Goal: Task Accomplishment & Management: Manage account settings

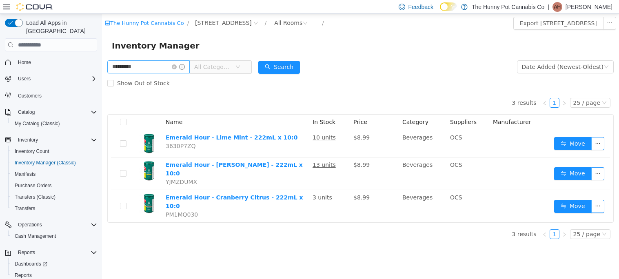
click at [185, 67] on span at bounding box center [178, 67] width 13 height 6
click at [177, 67] on icon "icon: close-circle" at bounding box center [174, 66] width 5 height 5
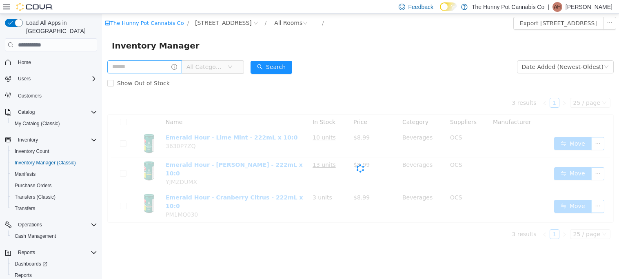
click at [388, 62] on form "All Categories Date Added (Newest-Oldest) Search Show Out of Stock" at bounding box center [360, 75] width 506 height 33
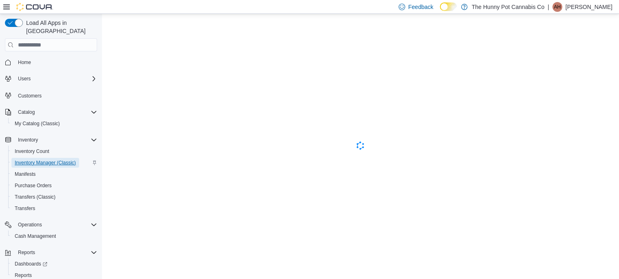
click at [54, 159] on span "Inventory Manager (Classic)" at bounding box center [45, 162] width 61 height 7
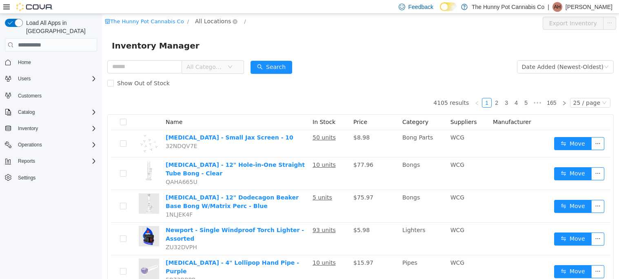
click at [217, 22] on span "All Locations" at bounding box center [213, 21] width 36 height 9
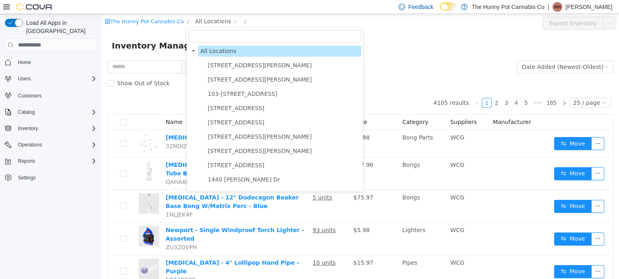
click at [219, 120] on span "1166 Yonge St" at bounding box center [236, 122] width 57 height 7
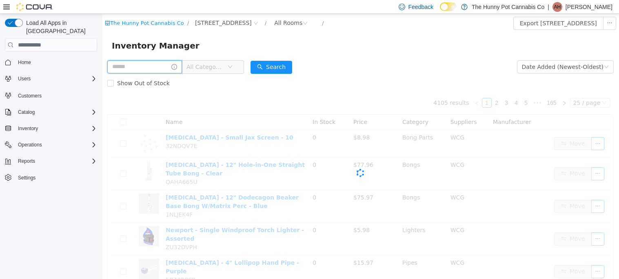
click at [173, 63] on input "text" at bounding box center [144, 66] width 75 height 13
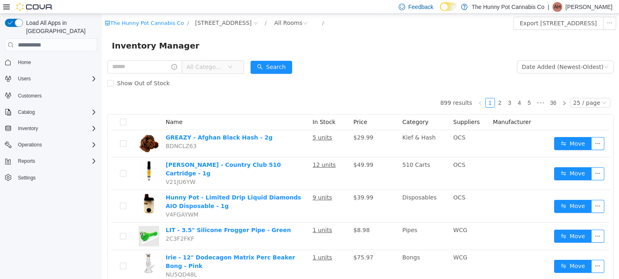
click at [277, 50] on div "Inventory Manager" at bounding box center [360, 45] width 497 height 13
click at [170, 62] on input "text" at bounding box center [144, 66] width 75 height 13
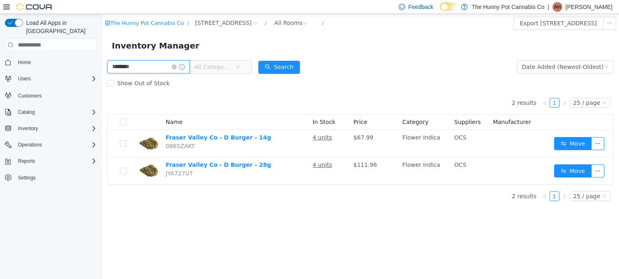
click at [160, 69] on input "********" at bounding box center [148, 66] width 82 height 13
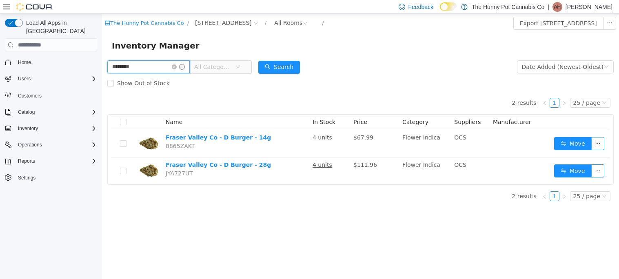
click at [160, 69] on input "********" at bounding box center [148, 66] width 82 height 13
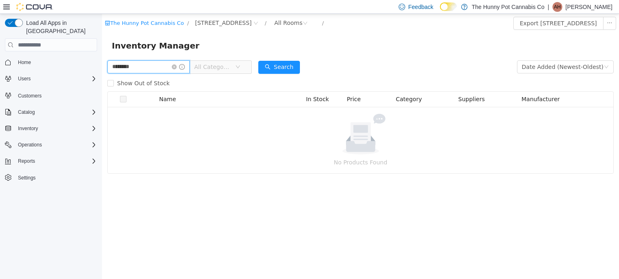
type input "********"
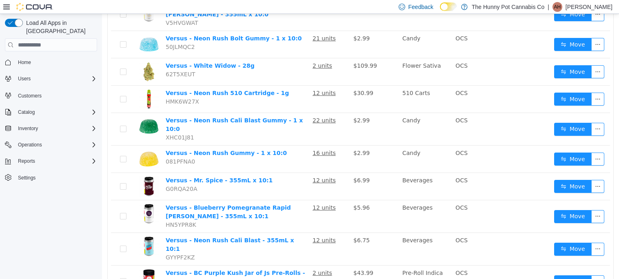
scroll to position [356, 0]
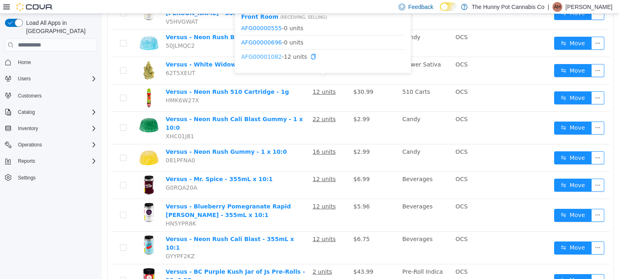
click at [267, 57] on link "AFG00001082" at bounding box center [261, 56] width 41 height 7
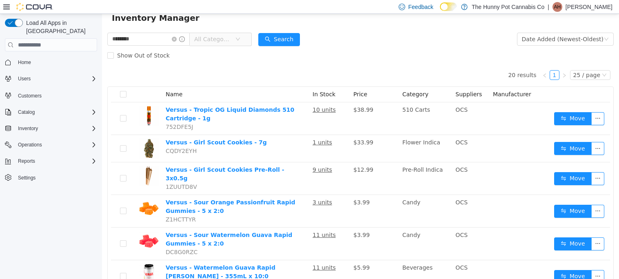
scroll to position [0, 0]
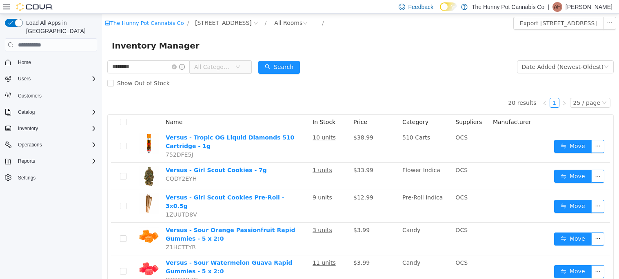
click at [231, 66] on span "All Categories" at bounding box center [212, 67] width 37 height 8
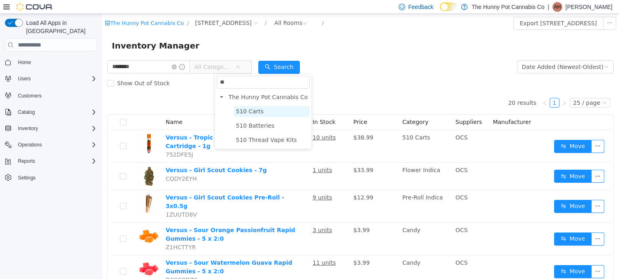
type input "**"
click at [245, 108] on span "510 Carts" at bounding box center [250, 111] width 28 height 7
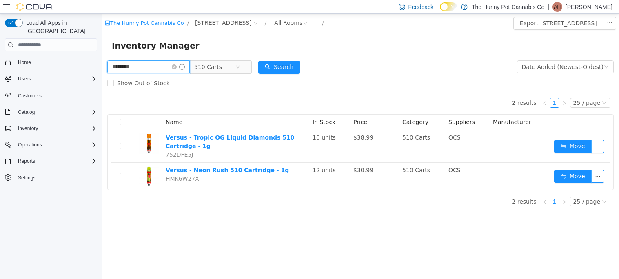
click at [160, 63] on input "********" at bounding box center [148, 66] width 82 height 13
type input "*********"
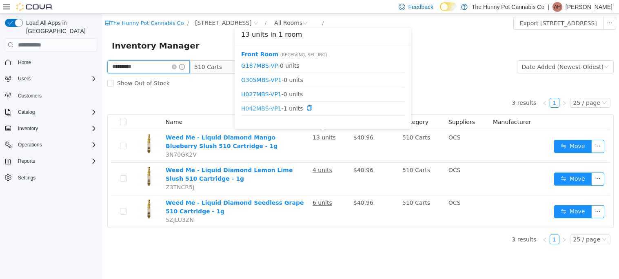
scroll to position [10, 0]
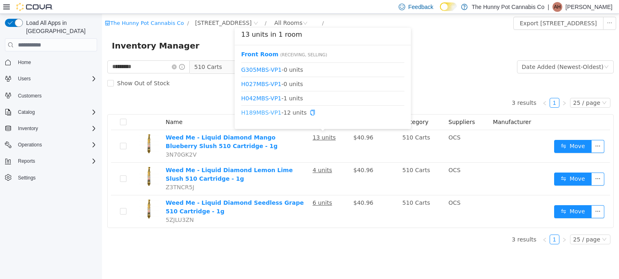
click at [266, 109] on link "H189MBS-VP1" at bounding box center [261, 112] width 40 height 7
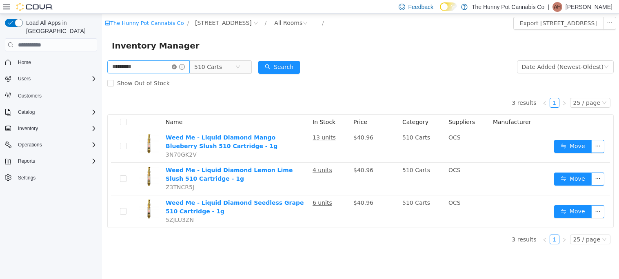
click at [177, 67] on icon "icon: close-circle" at bounding box center [174, 66] width 5 height 5
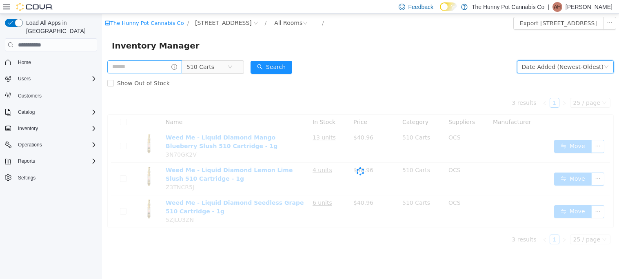
click at [569, 69] on div "Date Added (Newest-Oldest)" at bounding box center [563, 67] width 82 height 12
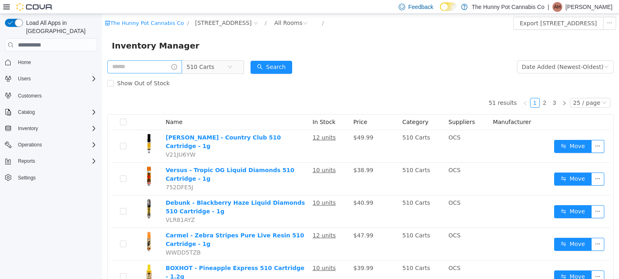
click at [451, 81] on div "Show Out of Stock" at bounding box center [360, 83] width 506 height 16
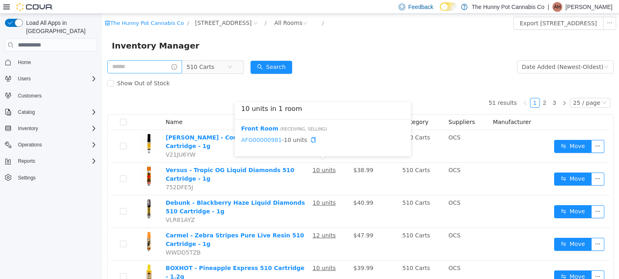
click at [261, 138] on link "AFG00000981" at bounding box center [261, 140] width 41 height 7
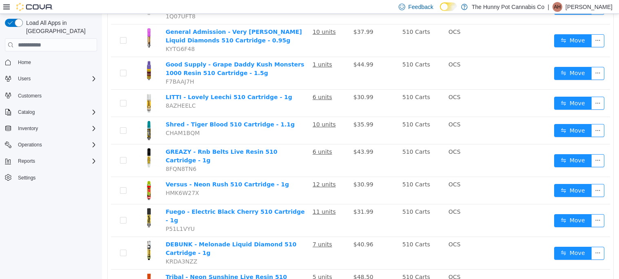
scroll to position [400, 0]
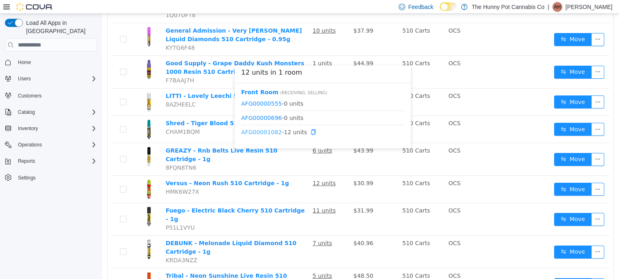
click at [272, 132] on link "AFG00001082" at bounding box center [261, 132] width 41 height 7
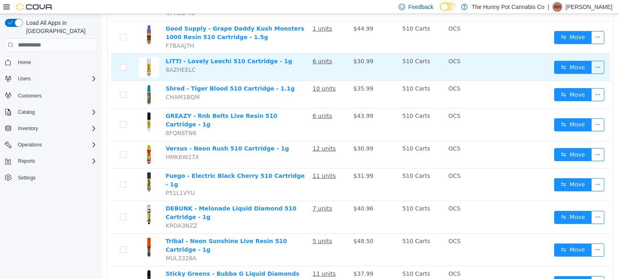
scroll to position [0, 0]
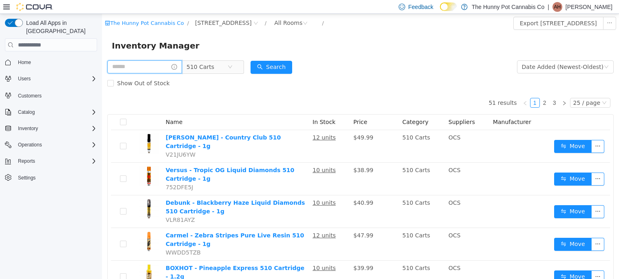
click at [159, 68] on input "text" at bounding box center [144, 66] width 75 height 13
type input "*******"
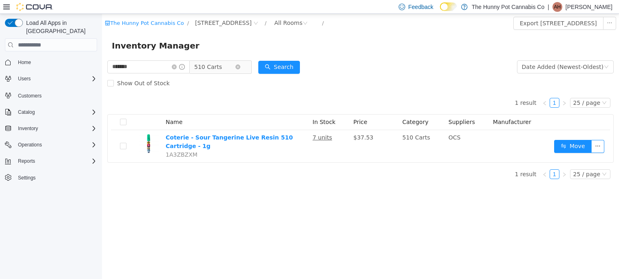
click at [240, 69] on icon "icon: down" at bounding box center [237, 67] width 5 height 6
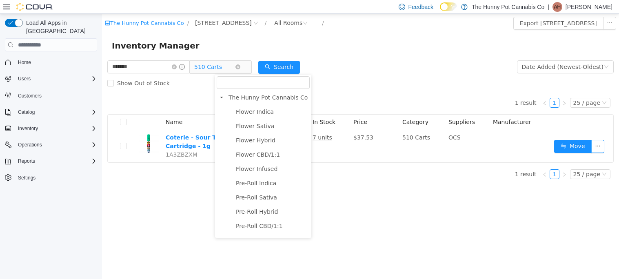
scroll to position [22, 0]
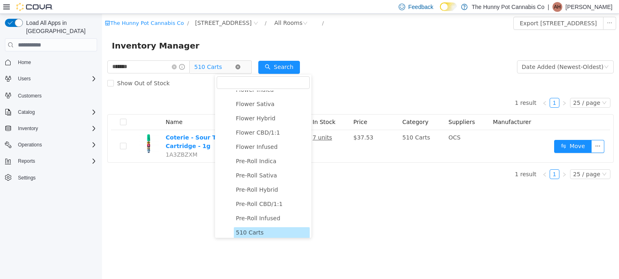
click at [240, 67] on icon "icon: close-circle" at bounding box center [237, 66] width 5 height 5
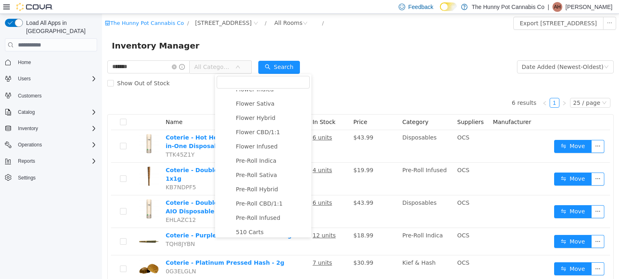
click at [352, 70] on form "******* All Categories Date Added (Newest-Oldest) Search Show Out of Stock" at bounding box center [360, 75] width 506 height 33
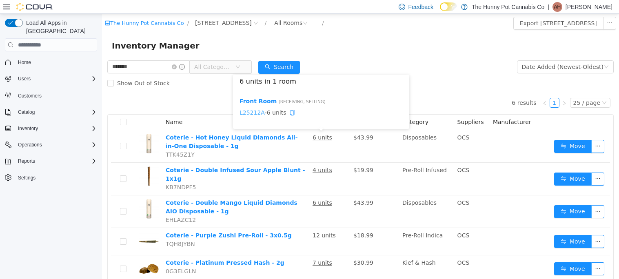
click at [255, 111] on link "L25212A" at bounding box center [251, 112] width 25 height 7
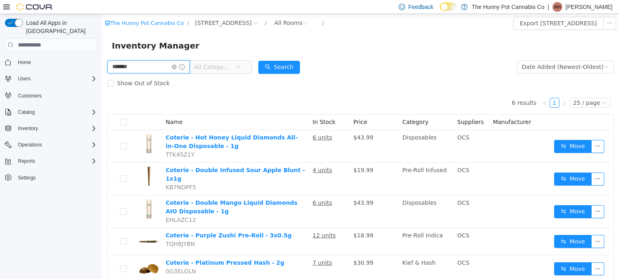
click at [187, 65] on input "*******" at bounding box center [148, 66] width 82 height 13
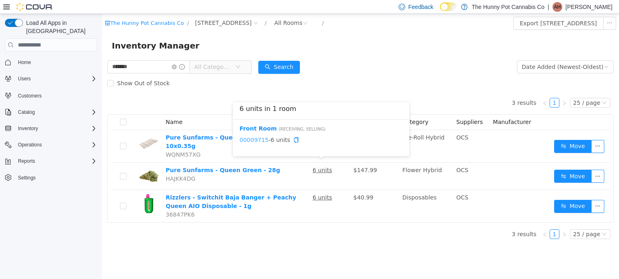
click at [256, 137] on link "00009715" at bounding box center [253, 140] width 29 height 7
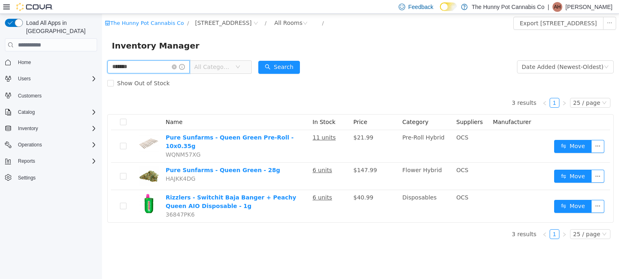
click at [122, 66] on input "*******" at bounding box center [148, 66] width 82 height 13
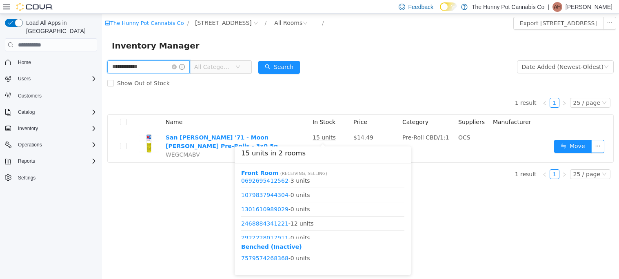
scroll to position [20, 0]
click at [277, 224] on link "2468884341221" at bounding box center [264, 221] width 47 height 7
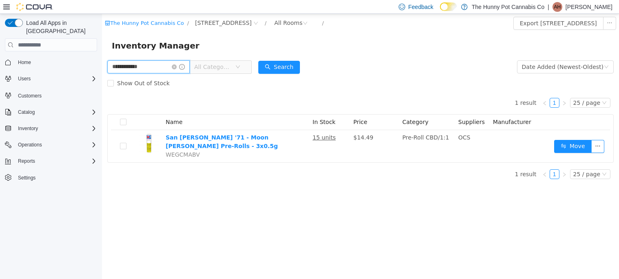
click at [187, 64] on input "**********" at bounding box center [148, 66] width 82 height 13
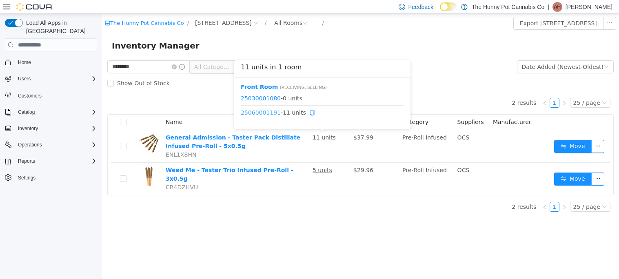
click at [267, 114] on link "25060001191" at bounding box center [261, 112] width 40 height 7
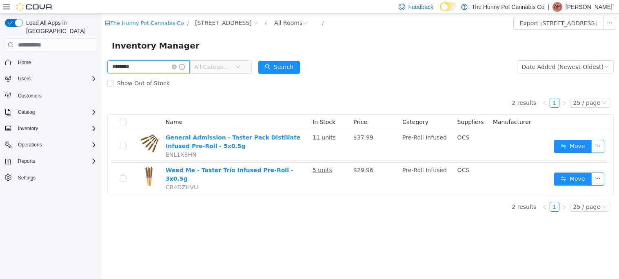
click at [171, 70] on input "********" at bounding box center [148, 66] width 82 height 13
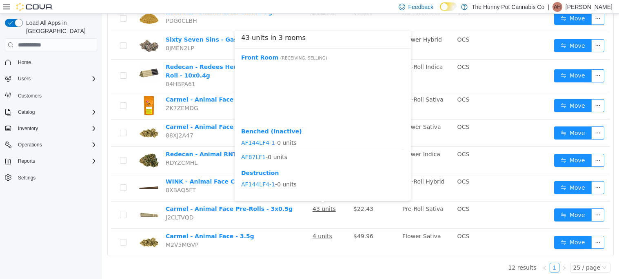
scroll to position [752, 0]
click at [264, 99] on link "AFTC98LC1" at bounding box center [257, 101] width 32 height 7
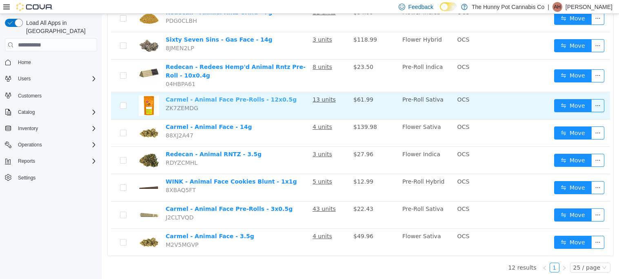
scroll to position [0, 0]
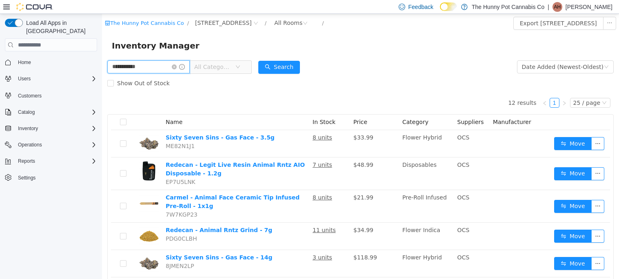
click at [160, 67] on input "**********" at bounding box center [148, 66] width 82 height 13
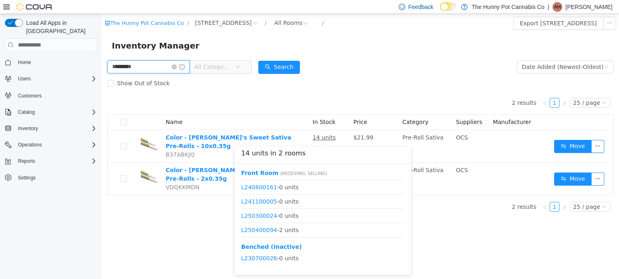
scroll to position [153, 0]
click at [264, 231] on link "L250500124" at bounding box center [259, 231] width 36 height 7
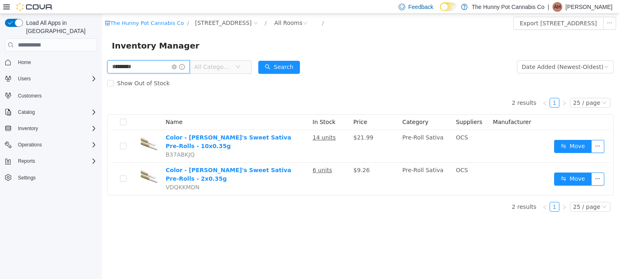
click at [147, 71] on input "*********" at bounding box center [148, 66] width 82 height 13
type input "*****"
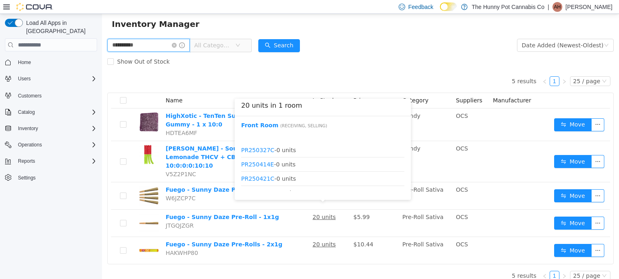
scroll to position [181, 0]
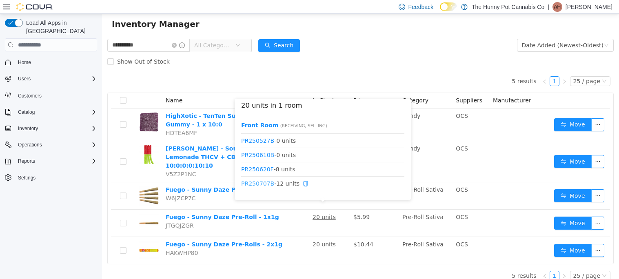
click at [262, 184] on link "PR250707B" at bounding box center [257, 183] width 33 height 7
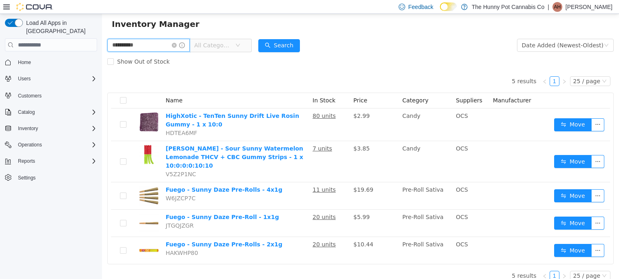
click at [172, 45] on input "**********" at bounding box center [148, 45] width 82 height 13
type input "*******"
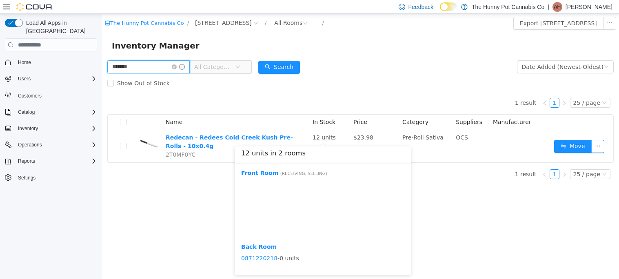
scroll to position [396, 0]
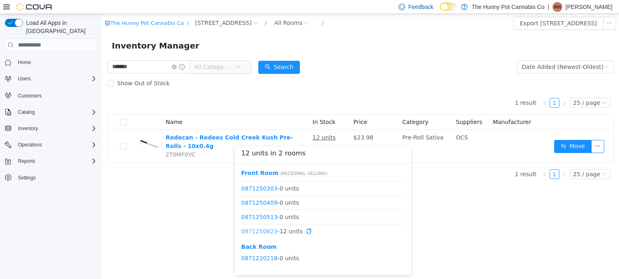
click at [255, 232] on link "0871250623" at bounding box center [259, 231] width 36 height 7
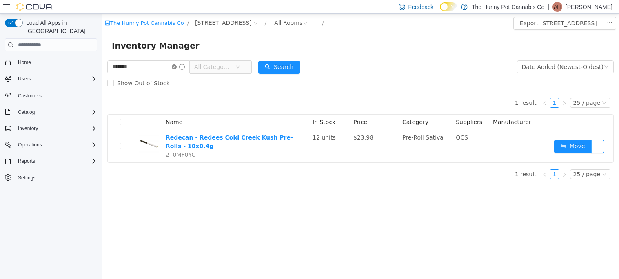
click at [177, 65] on icon "icon: close-circle" at bounding box center [174, 66] width 5 height 5
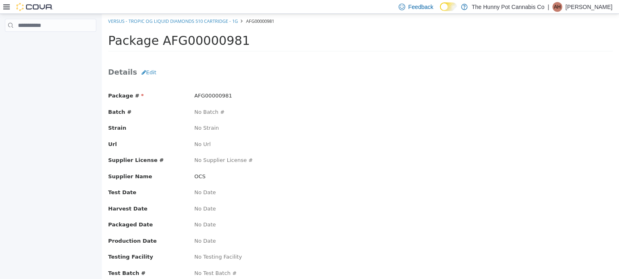
scroll to position [87, 0]
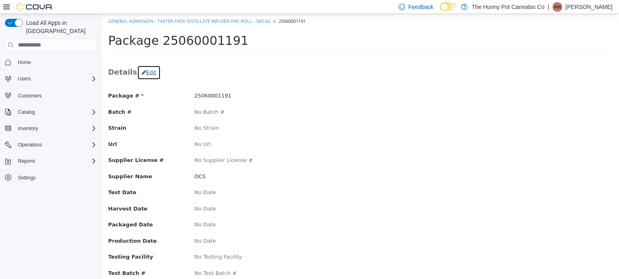
click at [148, 75] on button "Edit" at bounding box center [149, 72] width 24 height 15
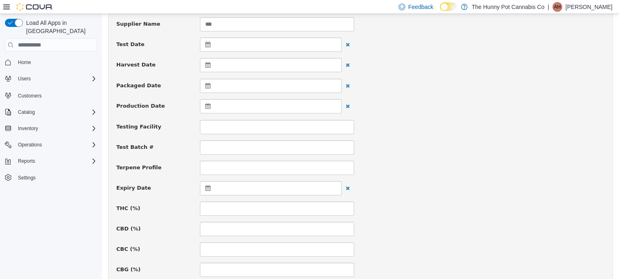
scroll to position [187, 0]
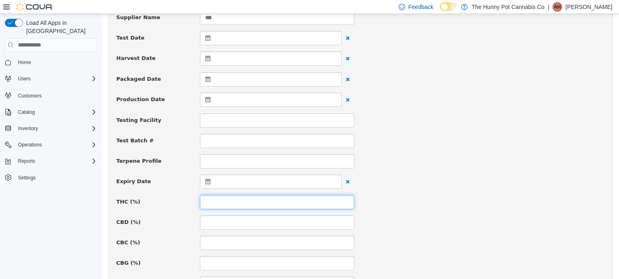
click at [222, 202] on input at bounding box center [277, 202] width 155 height 14
type input "*"
type input "**"
click at [228, 220] on input at bounding box center [277, 222] width 155 height 14
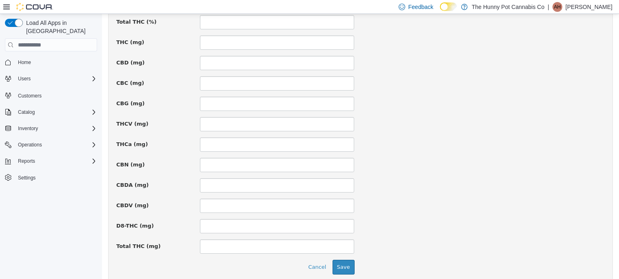
scroll to position [582, 0]
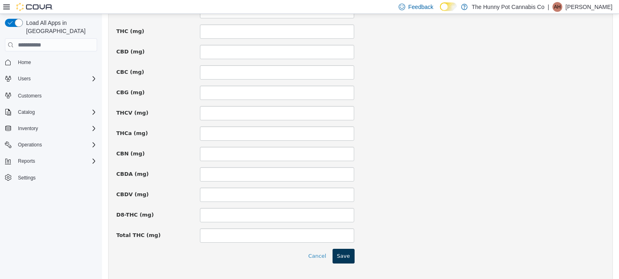
type input "*"
click at [349, 254] on button "Save" at bounding box center [343, 256] width 22 height 15
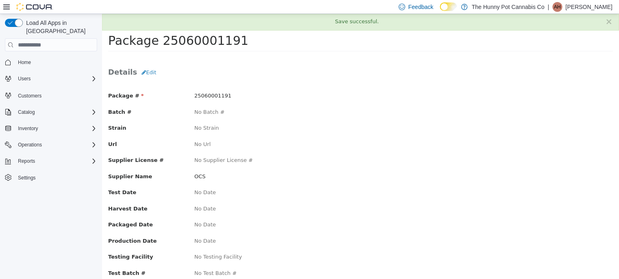
scroll to position [87, 0]
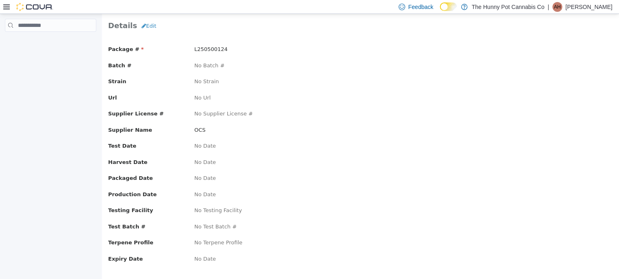
scroll to position [55, 0]
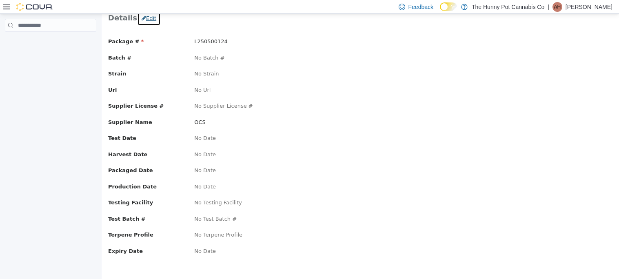
click at [151, 18] on button "Edit" at bounding box center [149, 18] width 24 height 15
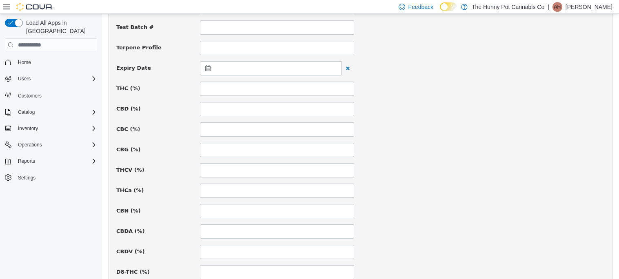
scroll to position [301, 0]
click at [231, 92] on input at bounding box center [277, 88] width 155 height 14
type input "****"
click at [235, 103] on input at bounding box center [277, 109] width 155 height 14
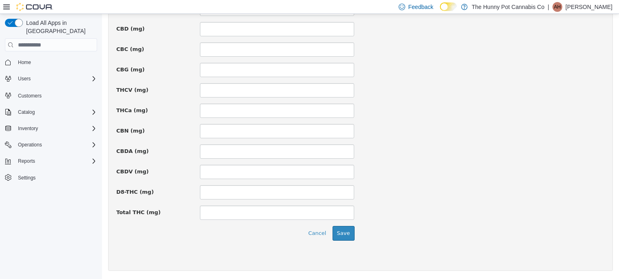
scroll to position [605, 0]
type input "****"
click at [346, 229] on button "Save" at bounding box center [343, 233] width 22 height 15
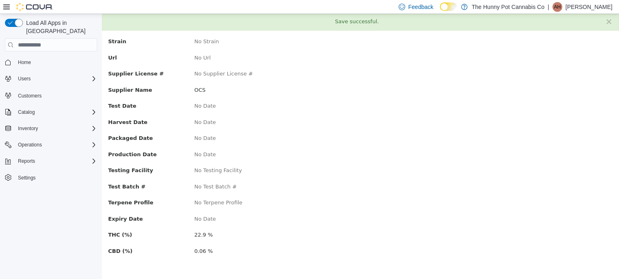
scroll to position [0, 0]
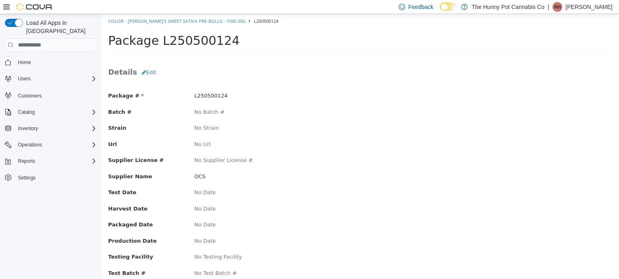
click at [346, 229] on div "Packaged Date No Date" at bounding box center [360, 226] width 517 height 10
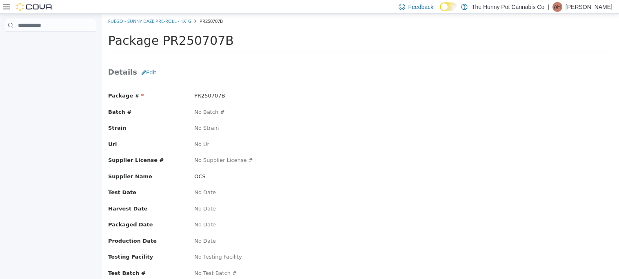
scroll to position [87, 0]
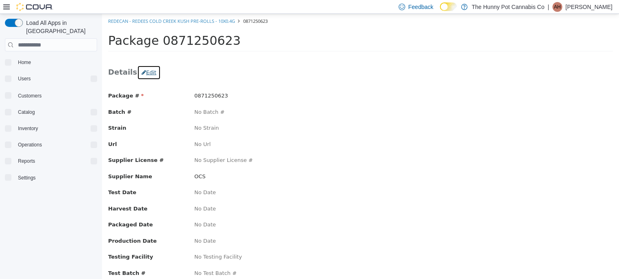
click at [150, 72] on button "Edit" at bounding box center [149, 72] width 24 height 15
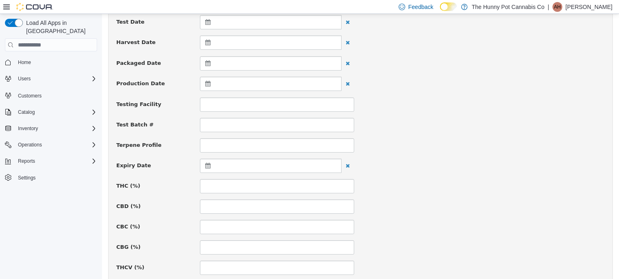
scroll to position [211, 0]
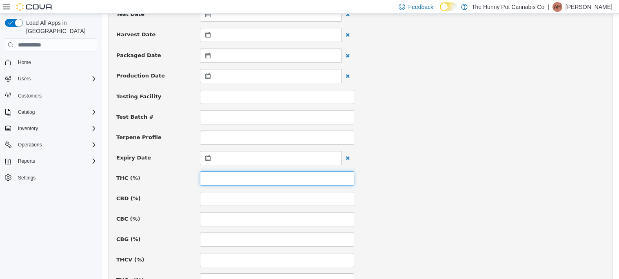
click at [238, 175] on input at bounding box center [277, 178] width 155 height 14
type input "****"
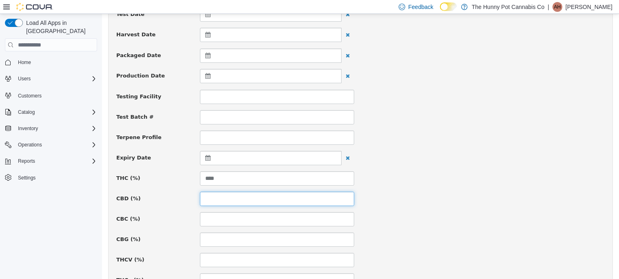
click at [250, 197] on input at bounding box center [277, 199] width 155 height 14
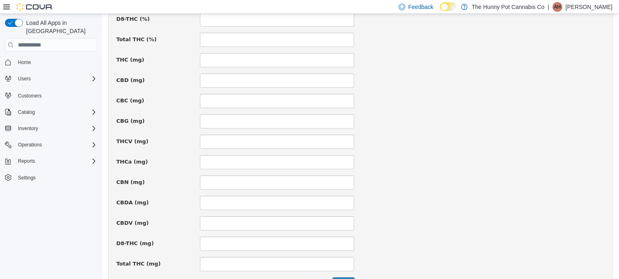
scroll to position [605, 0]
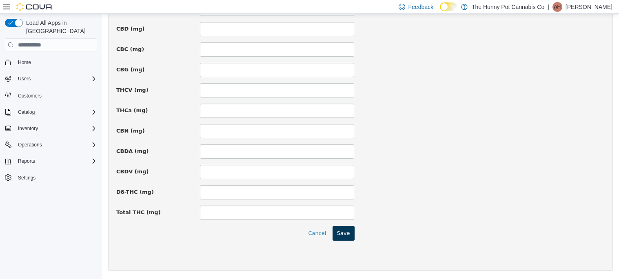
type input "****"
click at [351, 231] on button "Save" at bounding box center [343, 233] width 22 height 15
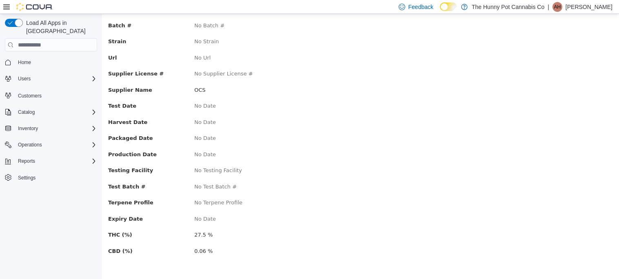
scroll to position [0, 0]
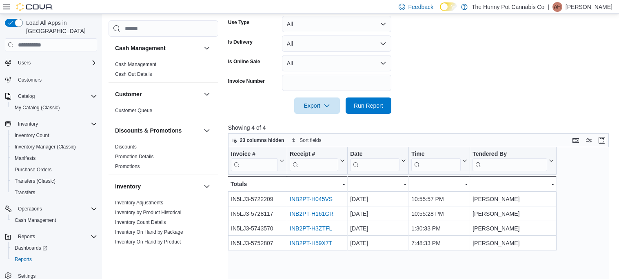
scroll to position [443, 0]
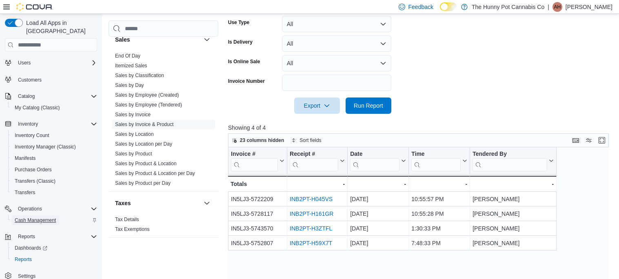
click at [36, 217] on span "Cash Management" at bounding box center [35, 220] width 41 height 7
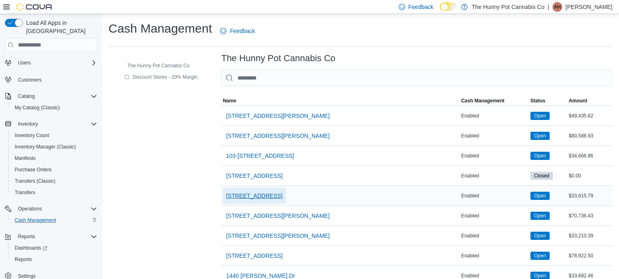
click at [240, 195] on span "[STREET_ADDRESS]" at bounding box center [254, 196] width 56 height 8
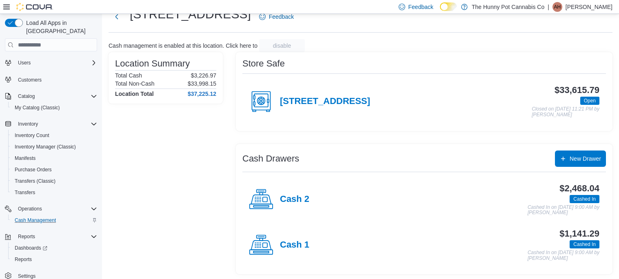
scroll to position [31, 0]
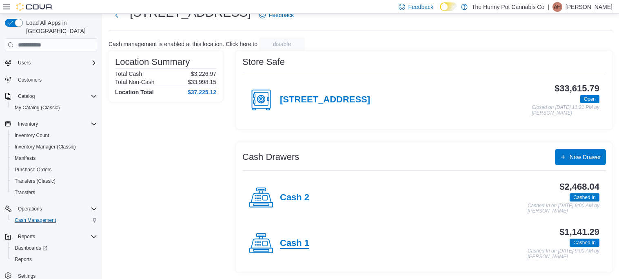
click at [296, 238] on h4 "Cash 1" at bounding box center [294, 243] width 29 height 11
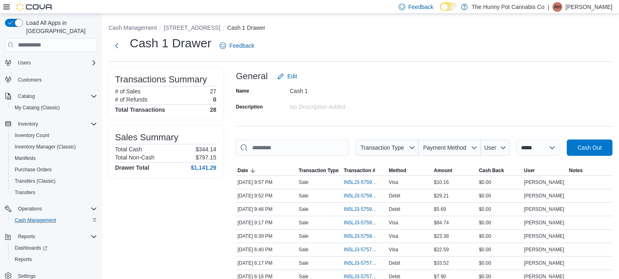
scroll to position [164, 0]
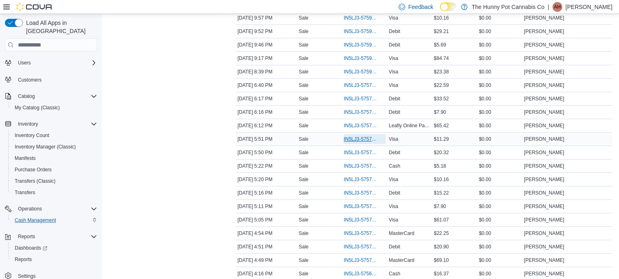
click at [363, 137] on span "IN5LJ3-5757546" at bounding box center [359, 139] width 33 height 7
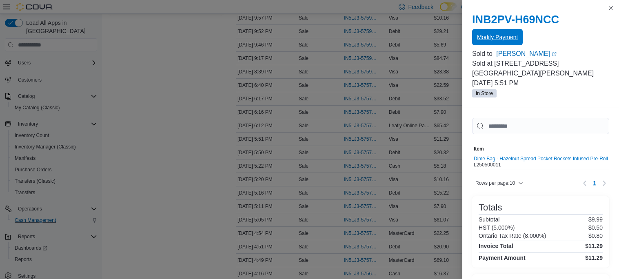
click at [507, 35] on span "Modify Payment" at bounding box center [497, 37] width 41 height 8
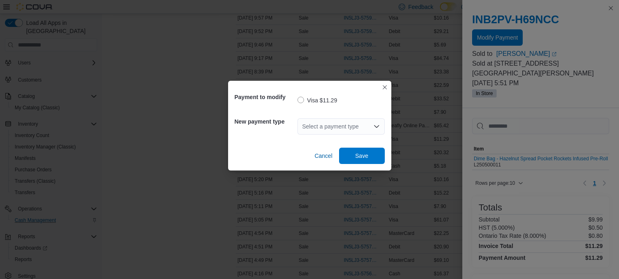
click at [326, 126] on div "Select a payment type" at bounding box center [340, 126] width 87 height 16
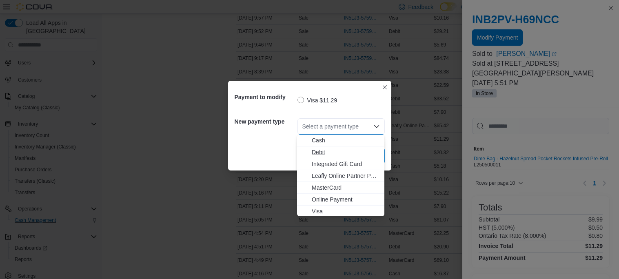
click at [319, 153] on span "Debit" at bounding box center [346, 152] width 68 height 8
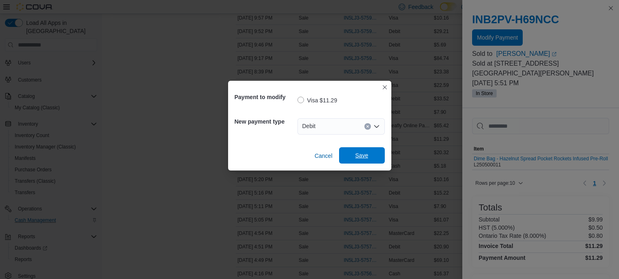
click at [352, 154] on span "Save" at bounding box center [362, 155] width 36 height 16
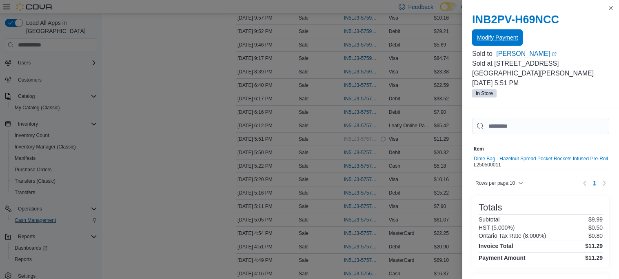
scroll to position [0, 0]
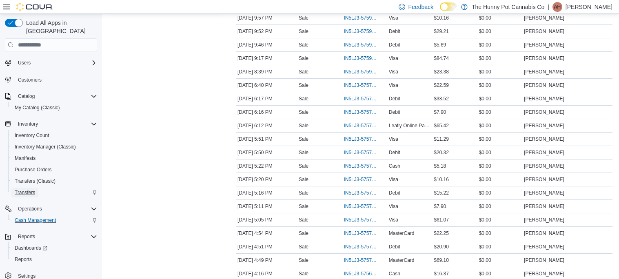
click at [27, 189] on span "Transfers" at bounding box center [25, 192] width 20 height 7
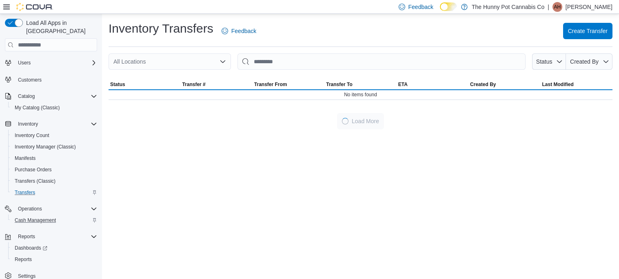
click at [206, 59] on div "All Locations" at bounding box center [169, 61] width 122 height 16
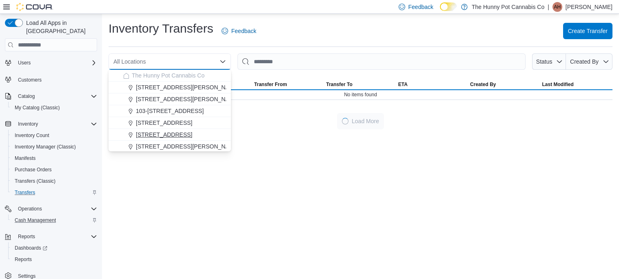
click at [168, 129] on button "[STREET_ADDRESS]" at bounding box center [169, 135] width 122 height 12
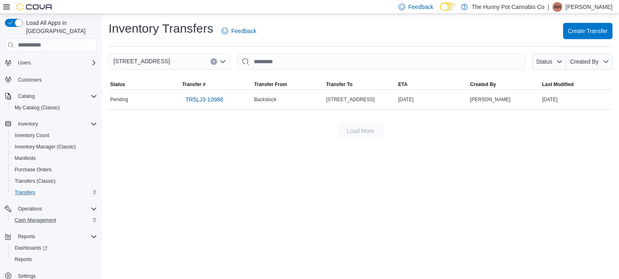
click at [358, 35] on div "Inventory Transfers Feedback Create Transfer" at bounding box center [360, 30] width 504 height 21
click at [40, 215] on span "Cash Management" at bounding box center [35, 220] width 41 height 10
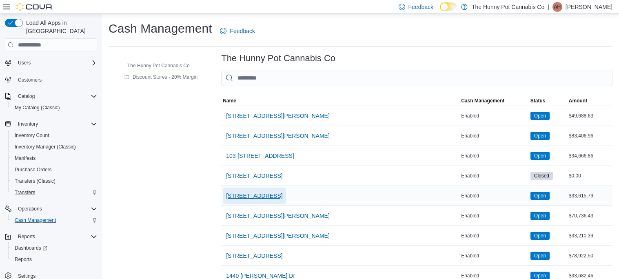
click at [249, 194] on span "[STREET_ADDRESS]" at bounding box center [254, 196] width 56 height 8
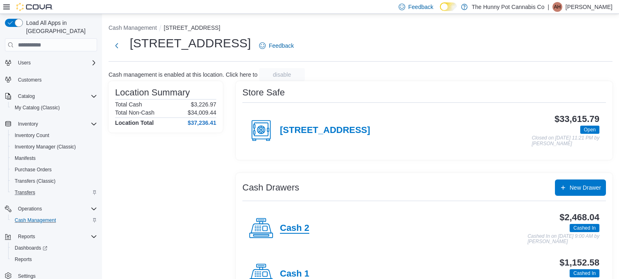
click at [290, 227] on h4 "Cash 2" at bounding box center [294, 228] width 29 height 11
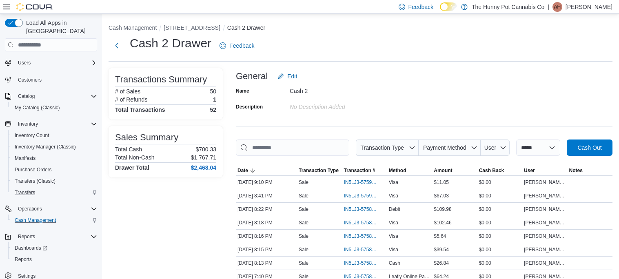
scroll to position [542, 0]
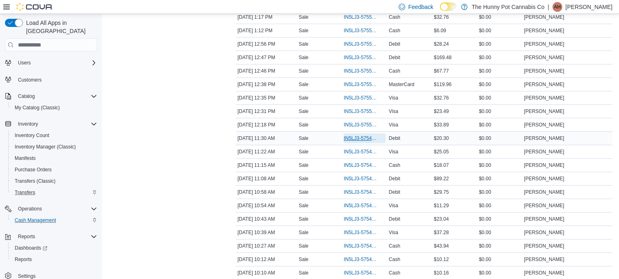
click at [369, 137] on span "IN5LJ3-5754998" at bounding box center [359, 138] width 33 height 7
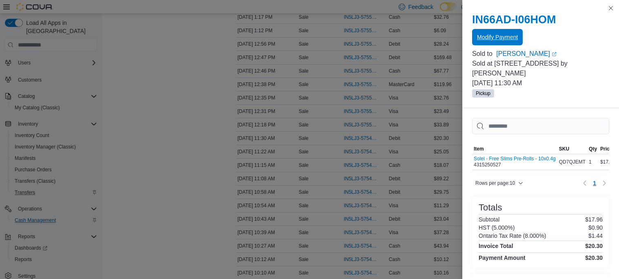
click at [483, 36] on span "Modify Payment" at bounding box center [497, 37] width 41 height 8
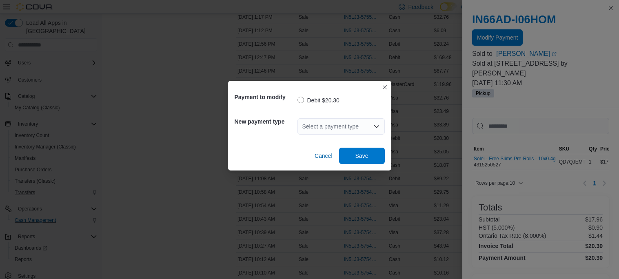
click at [352, 125] on div "Select a payment type" at bounding box center [340, 126] width 87 height 16
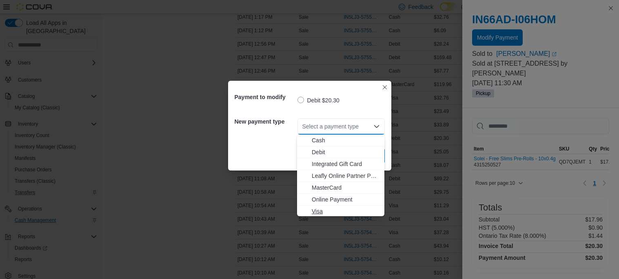
click at [318, 208] on span "Visa" at bounding box center [346, 211] width 68 height 8
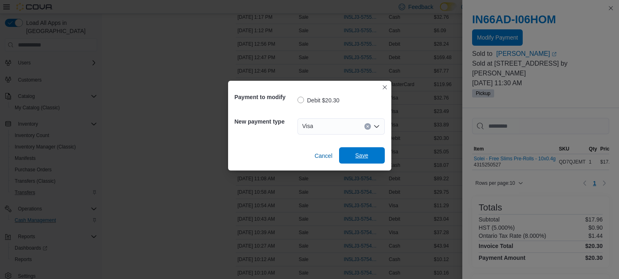
click at [376, 156] on span "Save" at bounding box center [362, 155] width 36 height 16
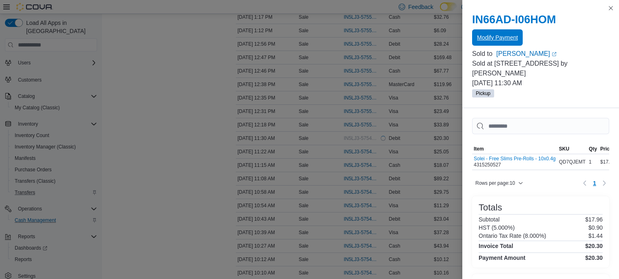
scroll to position [0, 0]
click at [472, 29] on button "Modify Payment" at bounding box center [497, 37] width 51 height 16
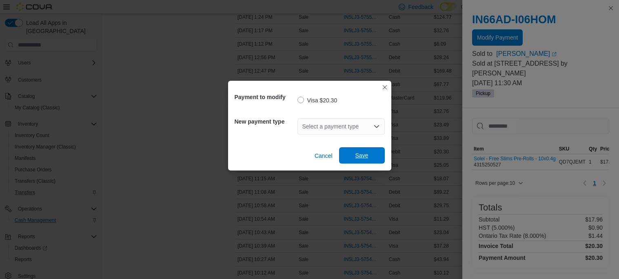
click at [368, 153] on span "Save" at bounding box center [362, 155] width 36 height 16
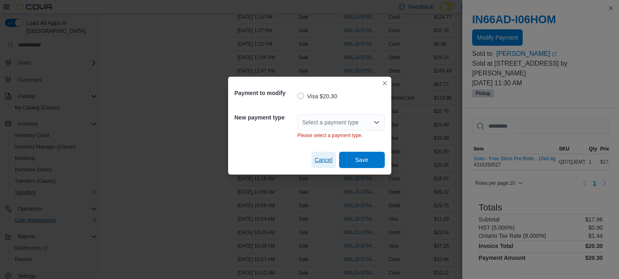
click at [328, 158] on span "Cancel" at bounding box center [323, 160] width 18 height 8
